Goal: Information Seeking & Learning: Learn about a topic

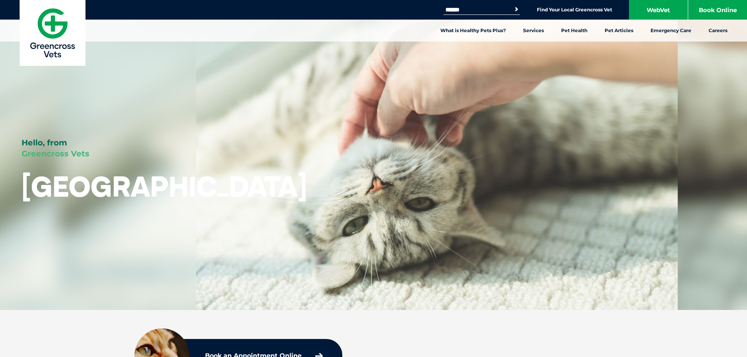
scroll to position [1332, 0]
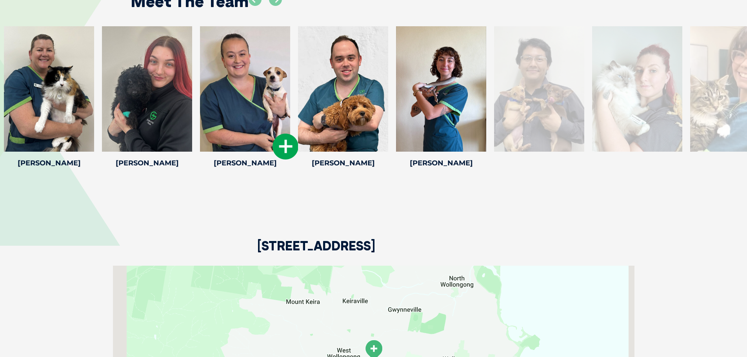
click at [278, 145] on icon at bounding box center [285, 147] width 26 height 26
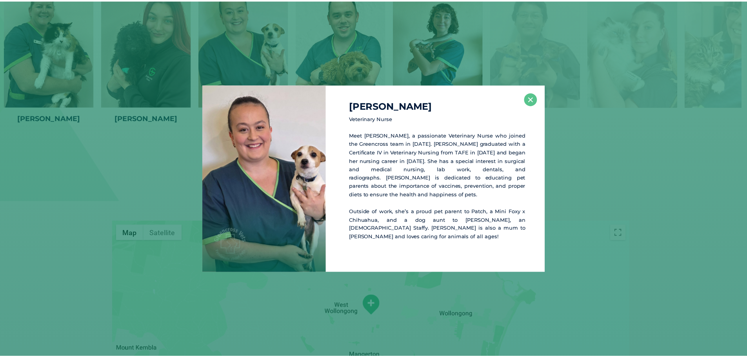
scroll to position [1411, 0]
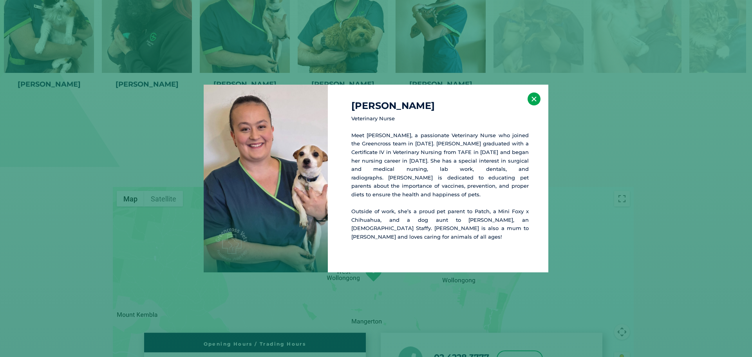
click at [532, 105] on button "×" at bounding box center [534, 98] width 13 height 13
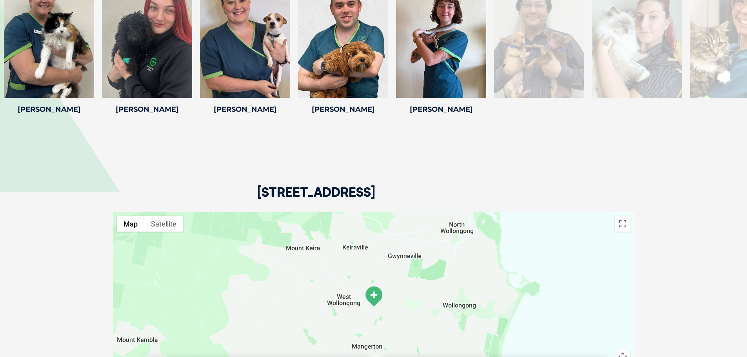
scroll to position [1333, 0]
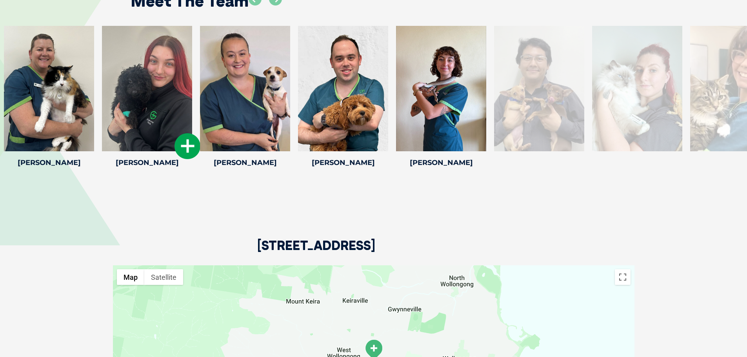
click at [180, 142] on icon at bounding box center [187, 146] width 26 height 26
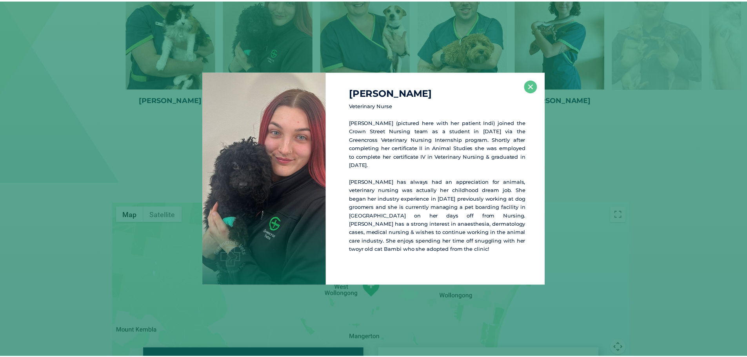
scroll to position [1398, 0]
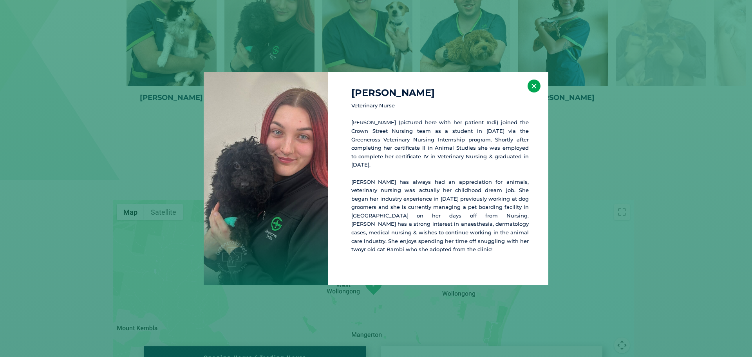
click at [536, 92] on button "×" at bounding box center [534, 86] width 13 height 13
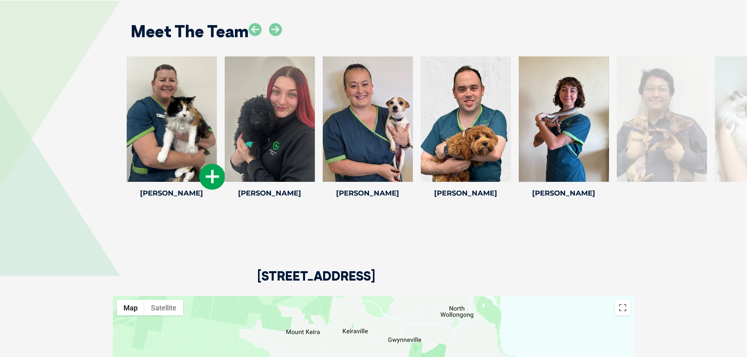
scroll to position [1280, 0]
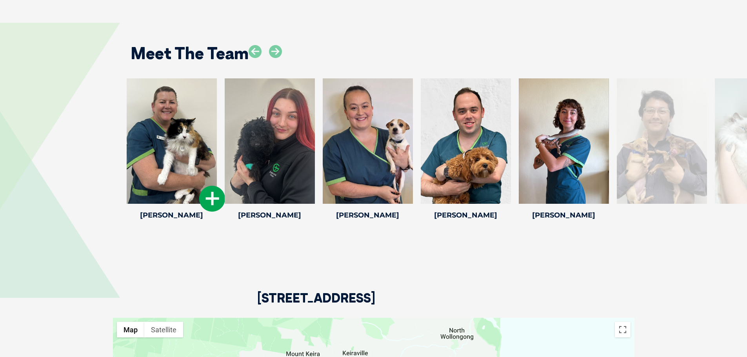
click at [211, 193] on icon at bounding box center [212, 199] width 26 height 26
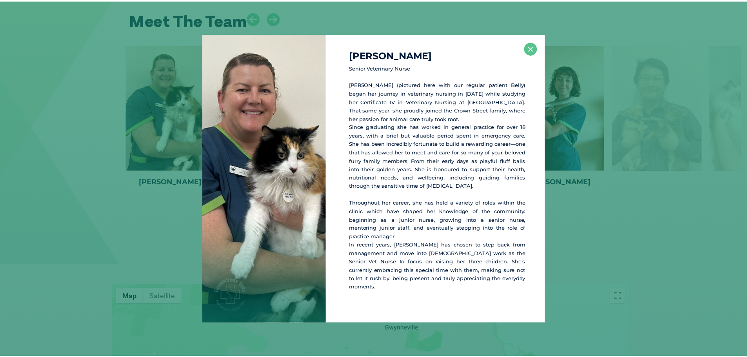
scroll to position [1315, 0]
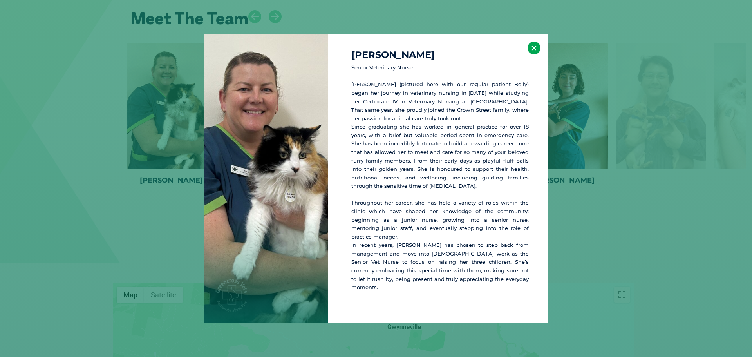
click at [532, 50] on button "×" at bounding box center [534, 48] width 13 height 13
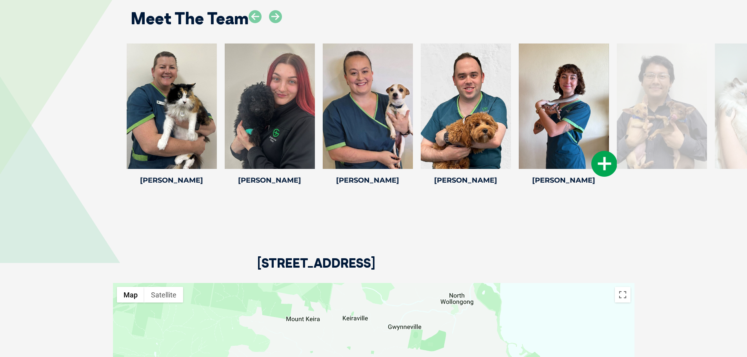
click at [604, 168] on icon at bounding box center [604, 164] width 26 height 26
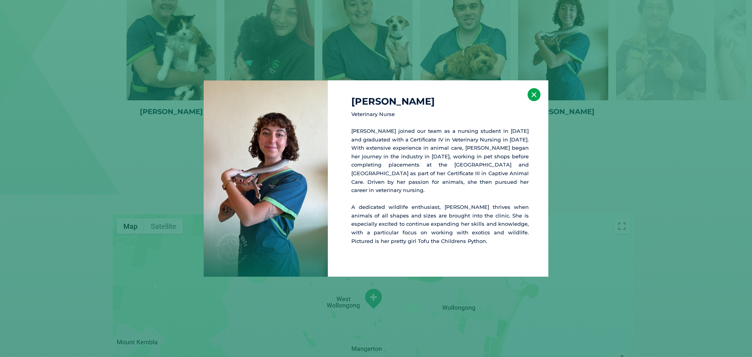
click at [531, 93] on button "×" at bounding box center [534, 94] width 13 height 13
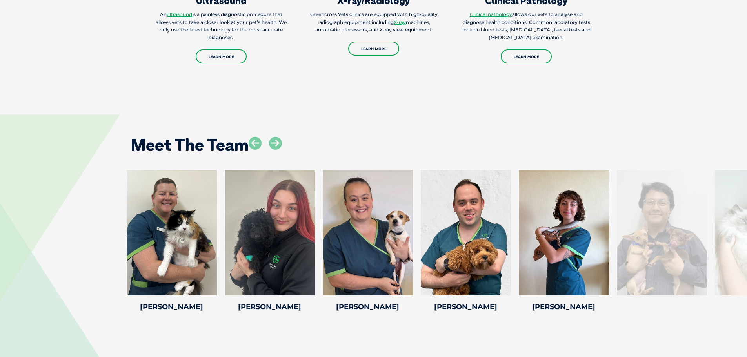
scroll to position [1188, 0]
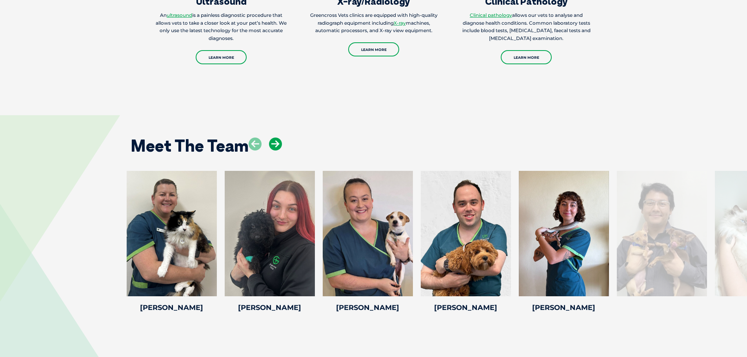
click at [279, 145] on icon at bounding box center [275, 144] width 13 height 13
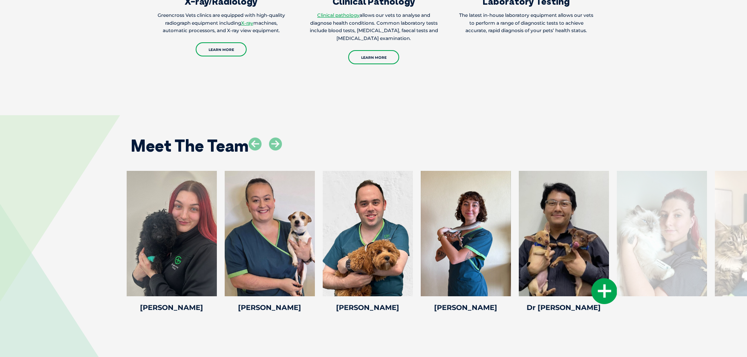
click at [606, 295] on icon at bounding box center [604, 291] width 26 height 26
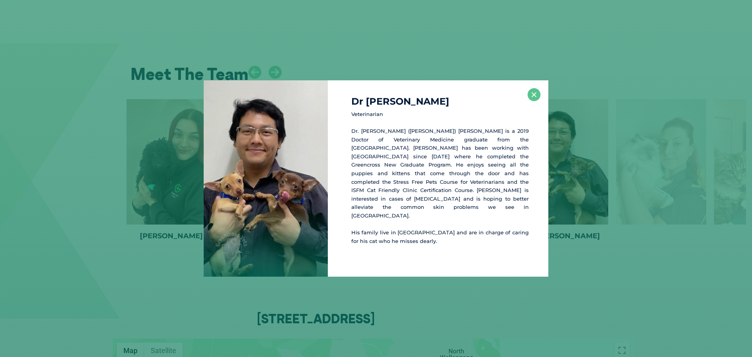
scroll to position [1263, 0]
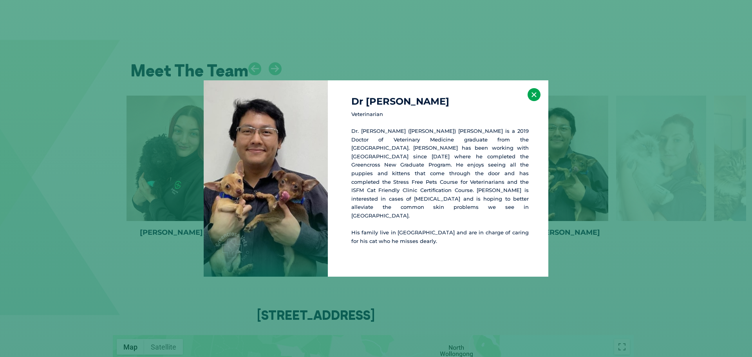
click at [535, 101] on button "×" at bounding box center [534, 94] width 13 height 13
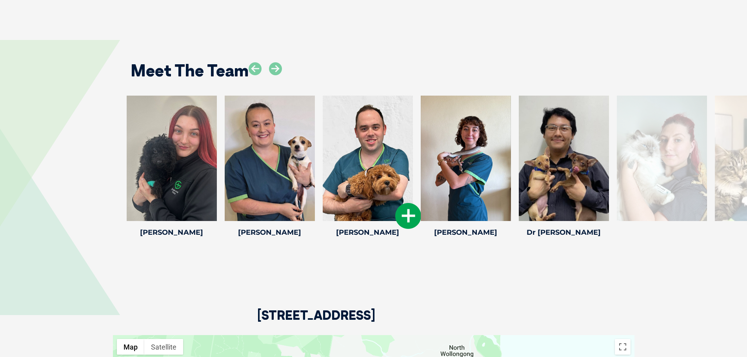
click at [409, 214] on icon at bounding box center [408, 216] width 26 height 26
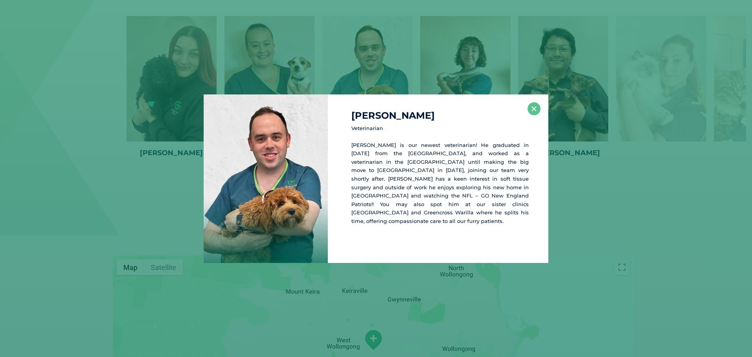
scroll to position [1343, 0]
click at [535, 108] on button "×" at bounding box center [534, 108] width 13 height 13
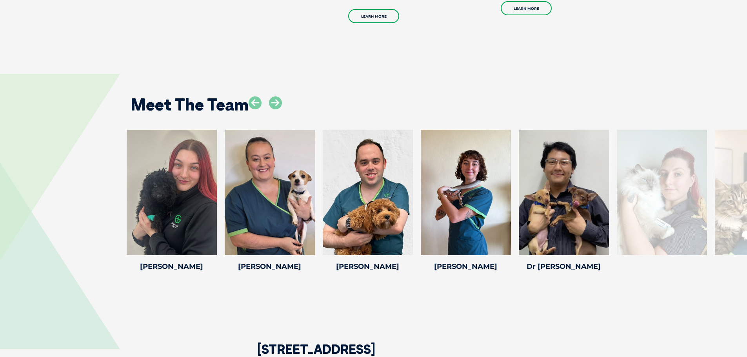
scroll to position [1225, 0]
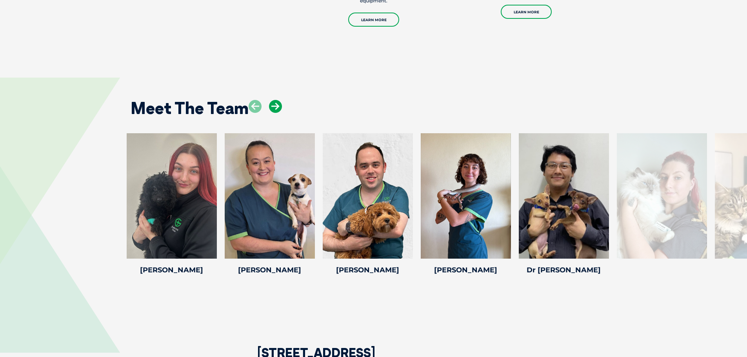
click at [272, 103] on icon at bounding box center [275, 106] width 13 height 13
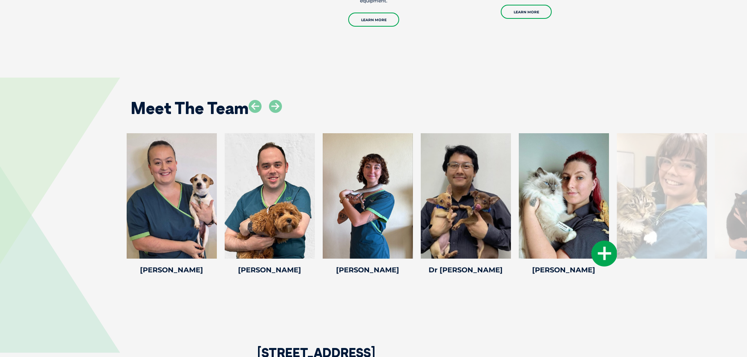
click at [594, 250] on icon at bounding box center [604, 254] width 26 height 26
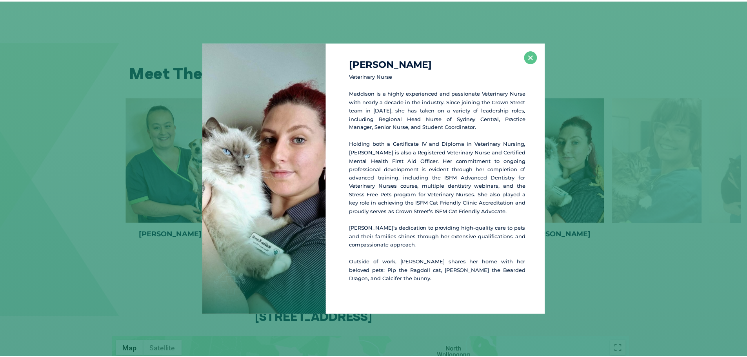
scroll to position [1263, 0]
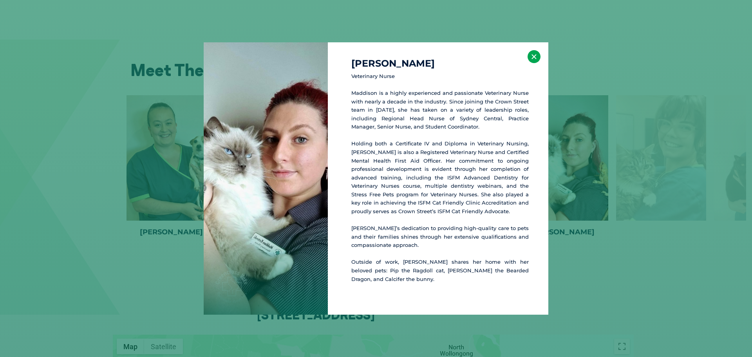
click at [537, 53] on button "×" at bounding box center [534, 56] width 13 height 13
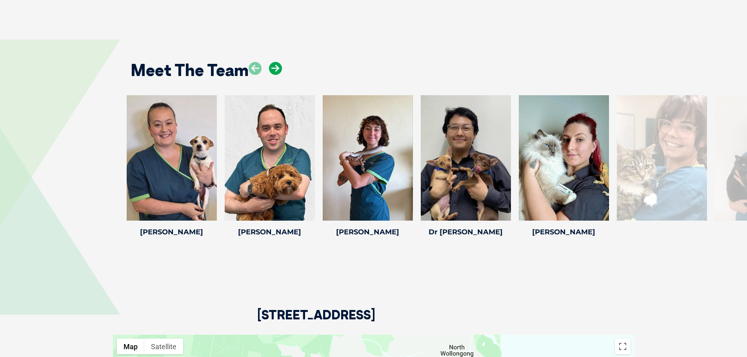
click at [277, 68] on icon at bounding box center [275, 68] width 13 height 13
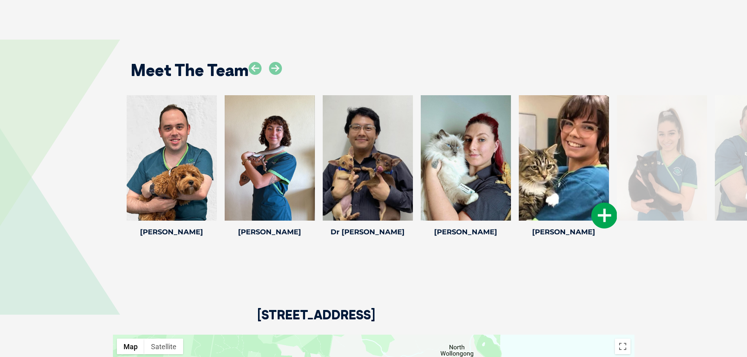
click at [599, 221] on icon at bounding box center [604, 216] width 26 height 26
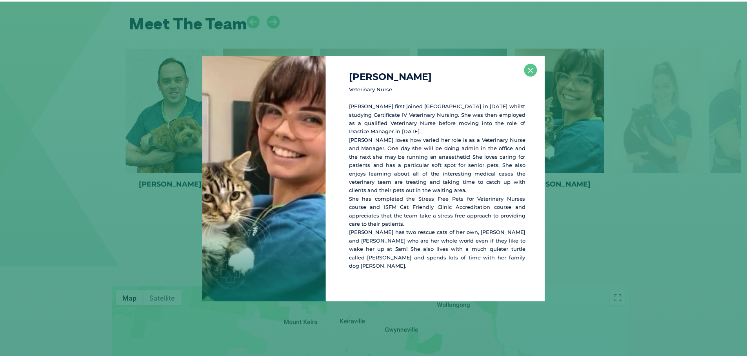
scroll to position [1315, 0]
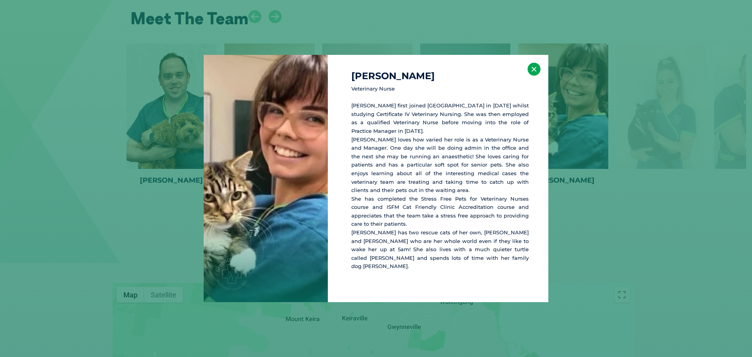
click at [536, 73] on button "×" at bounding box center [534, 69] width 13 height 13
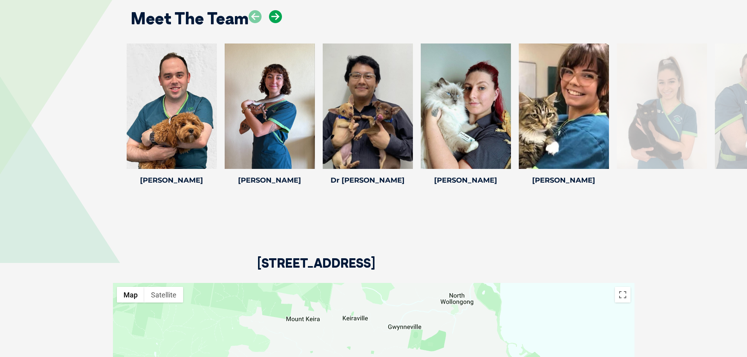
click at [279, 13] on icon at bounding box center [275, 16] width 13 height 13
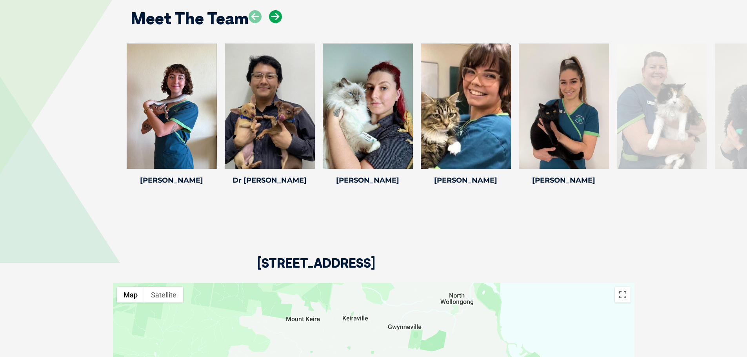
click at [278, 13] on icon at bounding box center [275, 16] width 13 height 13
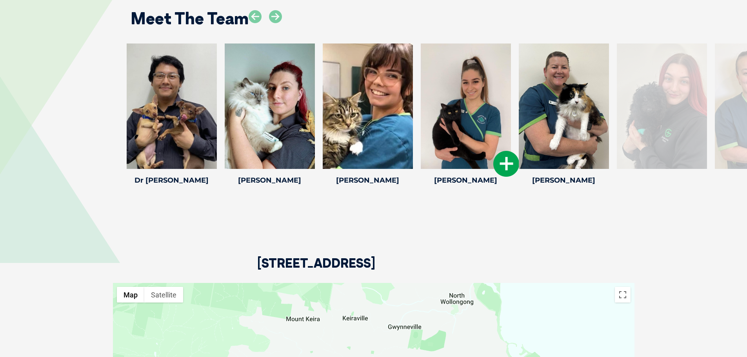
click at [510, 169] on icon at bounding box center [506, 164] width 26 height 26
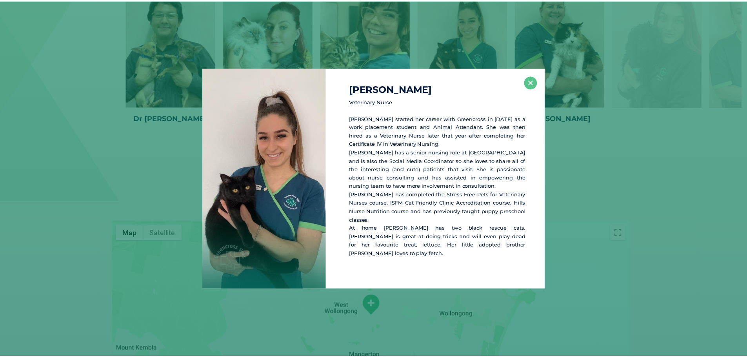
scroll to position [1380, 0]
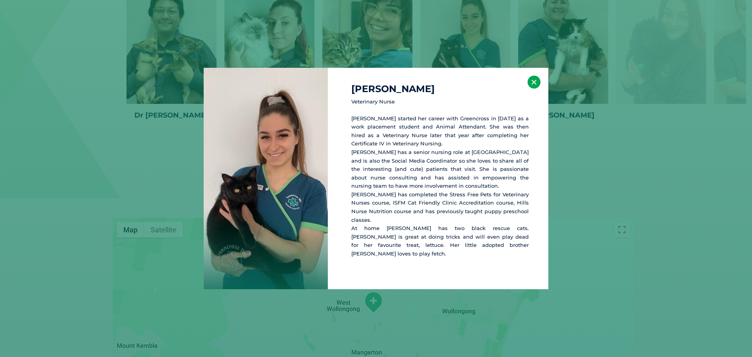
click at [530, 89] on button "×" at bounding box center [534, 82] width 13 height 13
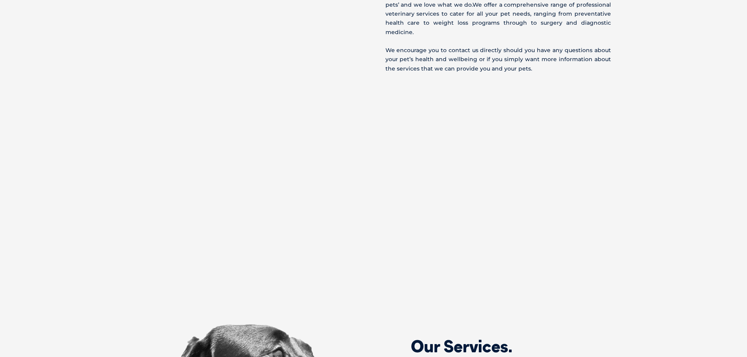
scroll to position [518, 0]
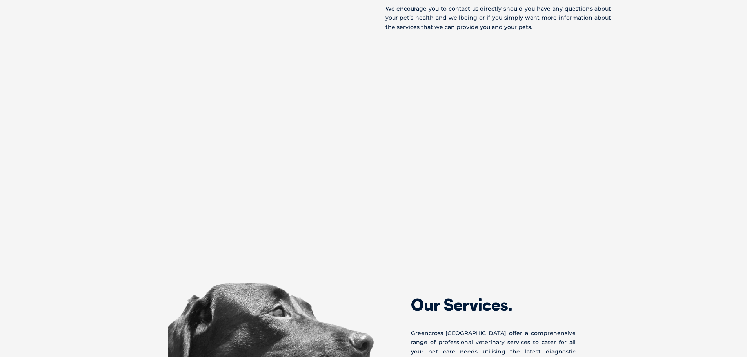
click at [654, 117] on section "Welcome to [GEOGRAPHIC_DATA] Here at [GEOGRAPHIC_DATA], we are committed to off…" at bounding box center [373, 21] width 747 height 459
click at [280, 147] on div "Welcome to [GEOGRAPHIC_DATA] Here at [GEOGRAPHIC_DATA], we are committed to off…" at bounding box center [373, 21] width 517 height 397
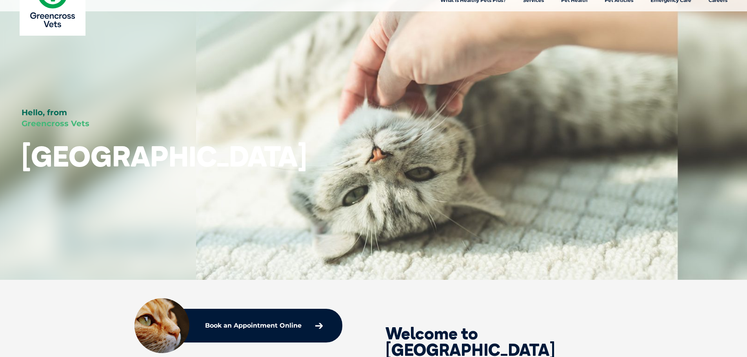
scroll to position [0, 0]
